Goal: Task Accomplishment & Management: Manage account settings

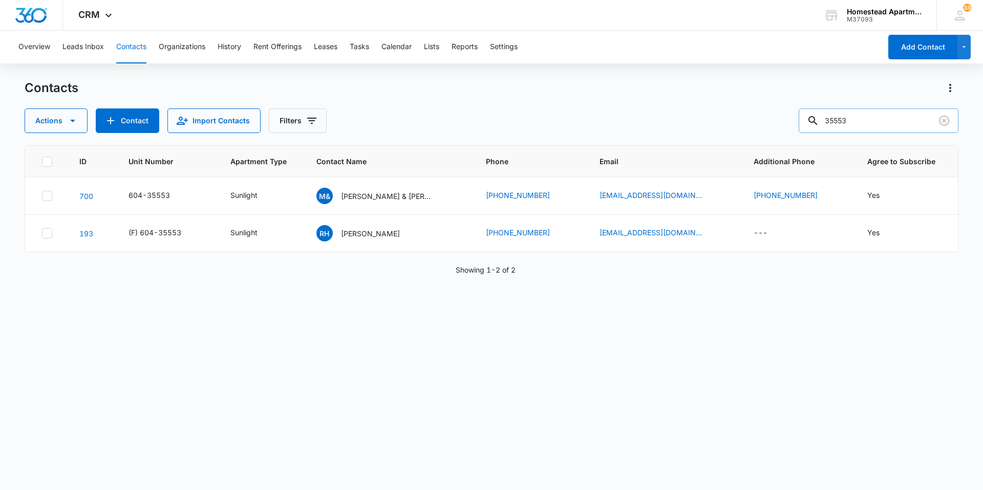
click at [857, 120] on input "35553" at bounding box center [878, 121] width 160 height 25
type input "35532"
click at [354, 193] on p "[PERSON_NAME] & [PERSON_NAME]" at bounding box center [385, 196] width 92 height 11
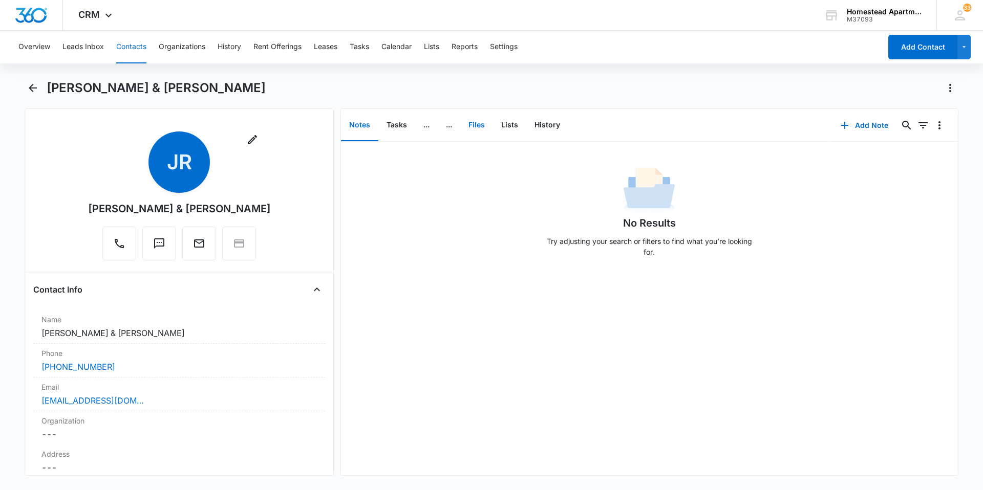
click at [475, 123] on button "Files" at bounding box center [476, 126] width 33 height 32
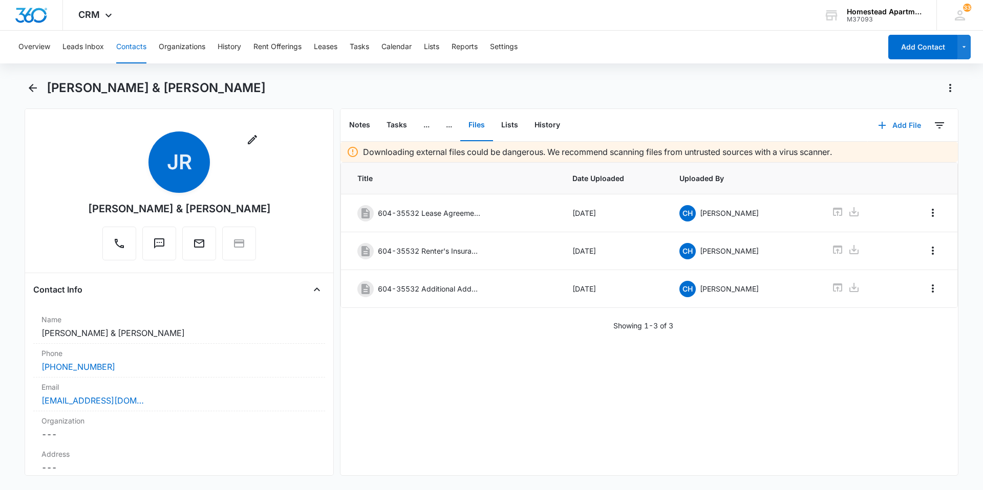
click at [887, 125] on button "Add File" at bounding box center [899, 125] width 63 height 25
click at [877, 155] on div "Upload Files" at bounding box center [885, 158] width 41 height 7
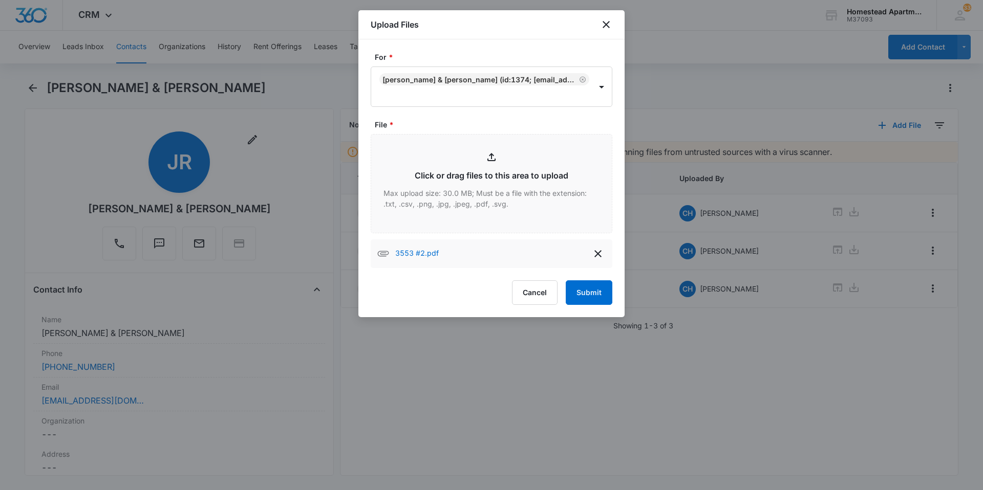
type input "C:\fakepath\3553 #2 (1).pdf"
